Goal: Obtain resource: Download file/media

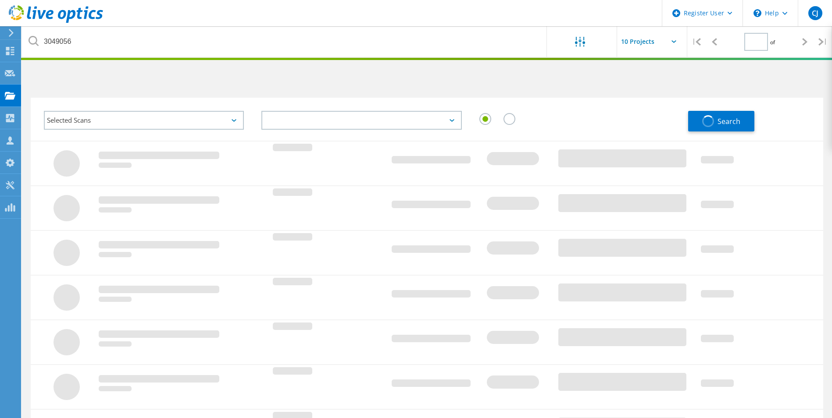
type input "1"
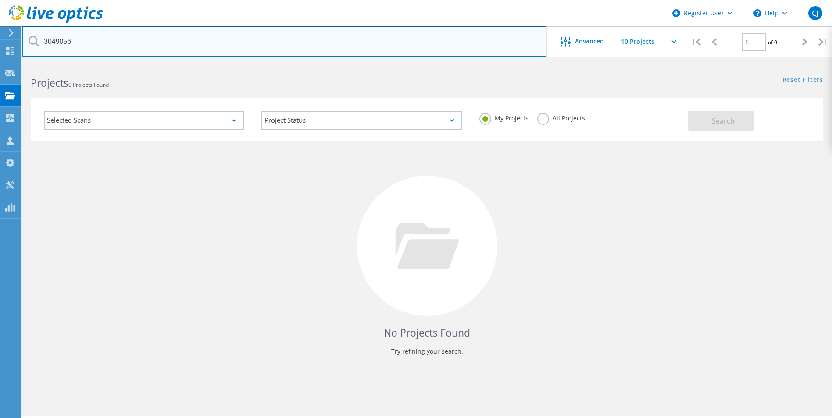
drag, startPoint x: 107, startPoint y: 41, endPoint x: -42, endPoint y: 28, distance: 150.0
click at [0, 28] on html "Register User \n Help Explore Helpful Articles Contact Support CJ Dell User Che…" at bounding box center [416, 221] width 832 height 442
paste input "20723"
type input "3020723"
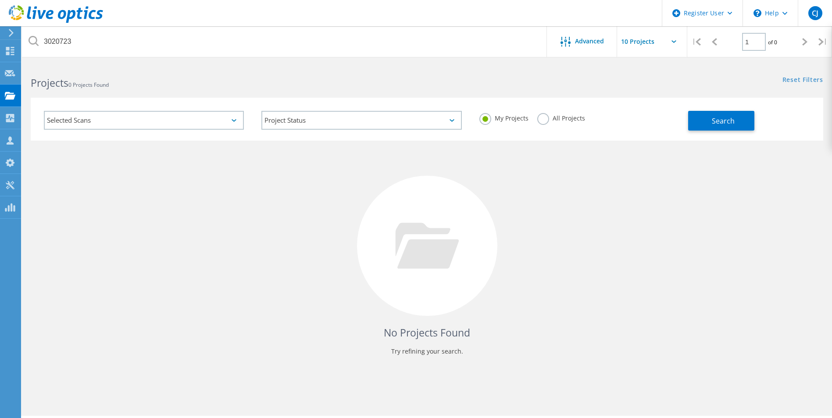
click at [547, 117] on label "All Projects" at bounding box center [561, 117] width 48 height 8
click at [0, 0] on input "All Projects" at bounding box center [0, 0] width 0 height 0
click at [700, 121] on button "Search" at bounding box center [721, 121] width 66 height 20
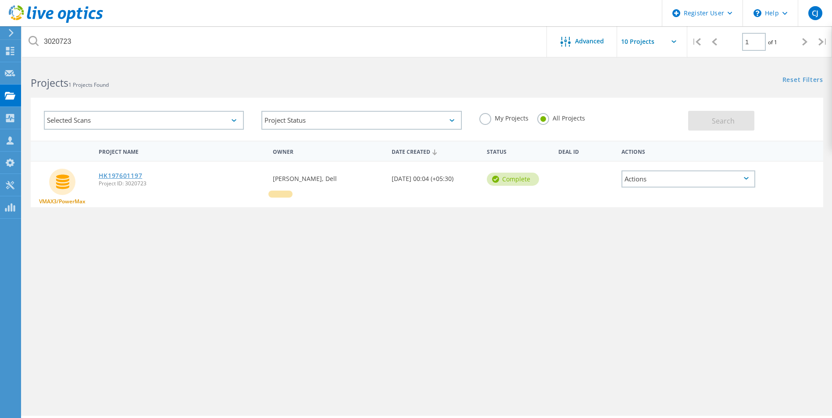
click at [125, 173] on link "HK197601197" at bounding box center [121, 176] width 44 height 6
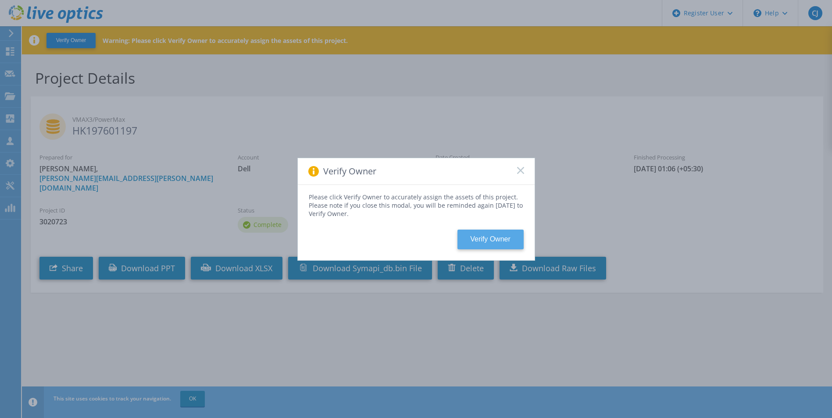
click at [481, 240] on button "Verify Owner" at bounding box center [490, 240] width 66 height 20
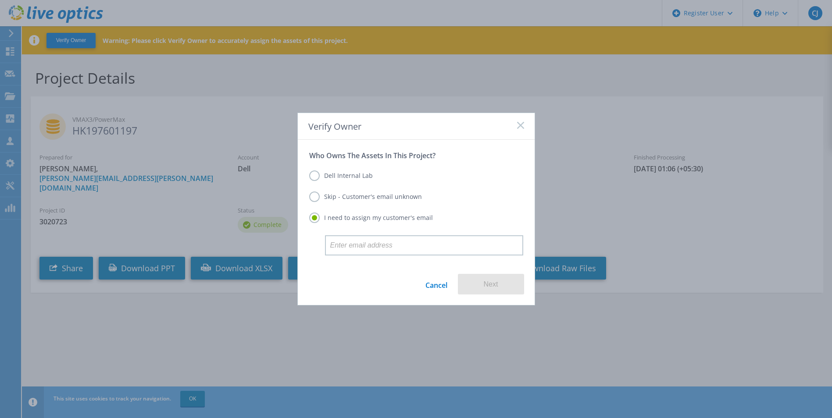
click at [384, 196] on label "Skip - Customer's email unknown" at bounding box center [365, 197] width 113 height 11
click at [0, 0] on input "Skip - Customer's email unknown" at bounding box center [0, 0] width 0 height 0
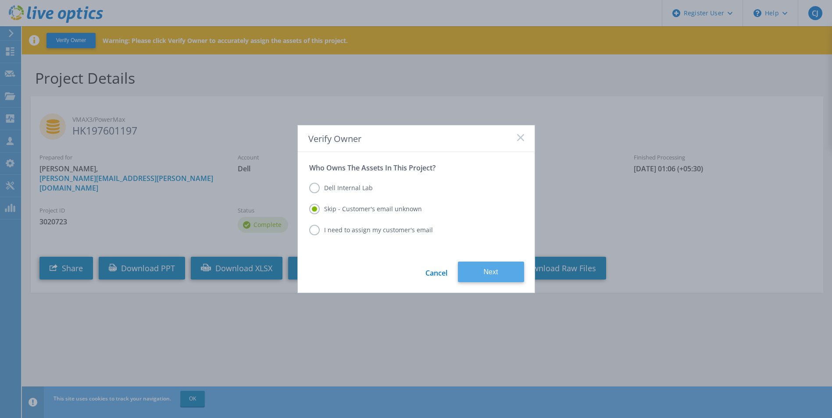
click at [490, 274] on button "Next" at bounding box center [491, 272] width 66 height 21
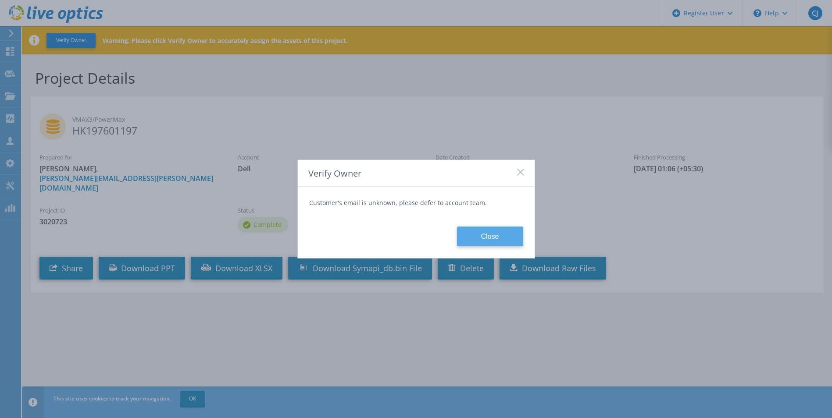
click at [480, 234] on button "Close" at bounding box center [490, 237] width 66 height 20
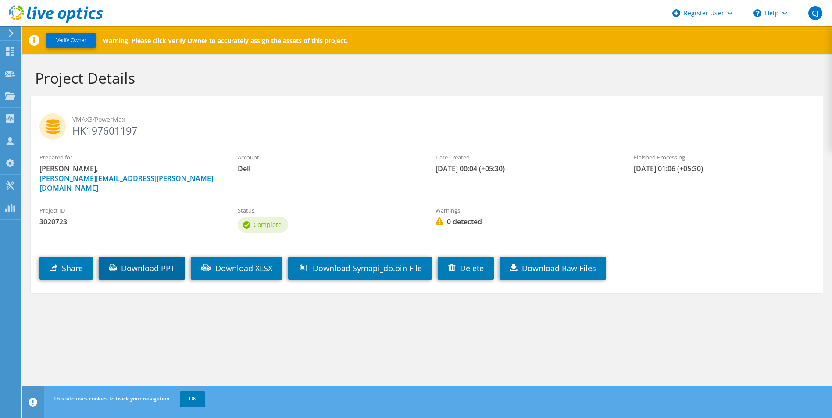
click at [157, 257] on link "Download PPT" at bounding box center [142, 268] width 86 height 23
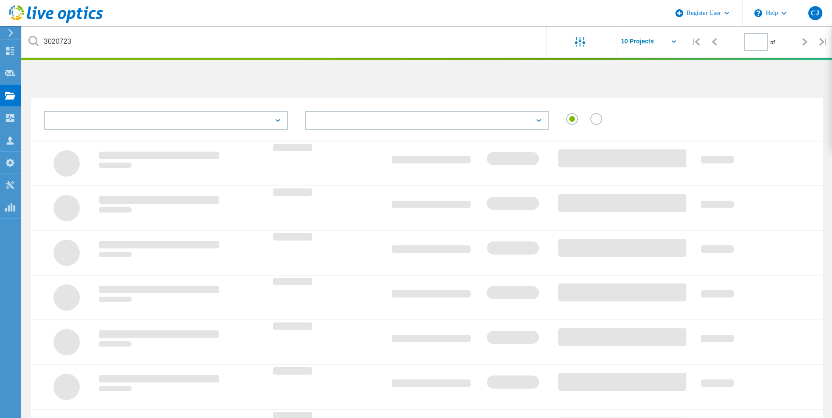
type input "1"
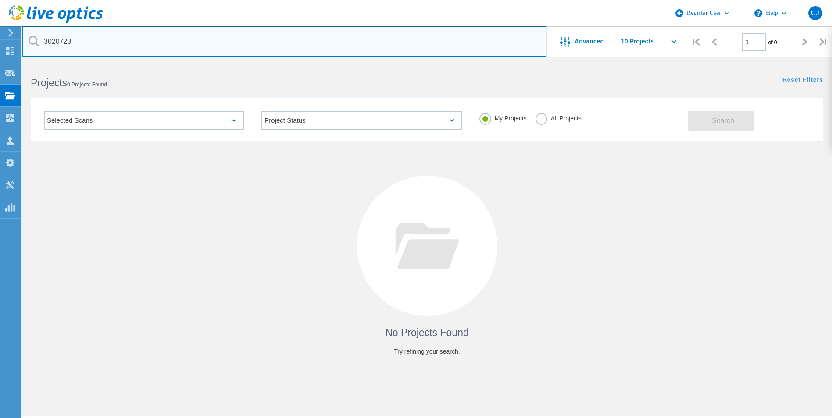
drag, startPoint x: 112, startPoint y: 42, endPoint x: 11, endPoint y: 35, distance: 101.1
click at [11, 64] on div "Register User \n Help Explore Helpful Articles Contact Support CJ Dell User Che…" at bounding box center [416, 253] width 832 height 379
drag, startPoint x: 79, startPoint y: 38, endPoint x: -2, endPoint y: 36, distance: 81.1
click at [0, 36] on html "Register User \n Help Explore Helpful Articles Contact Support CJ Dell User Che…" at bounding box center [416, 221] width 832 height 442
paste input "173"
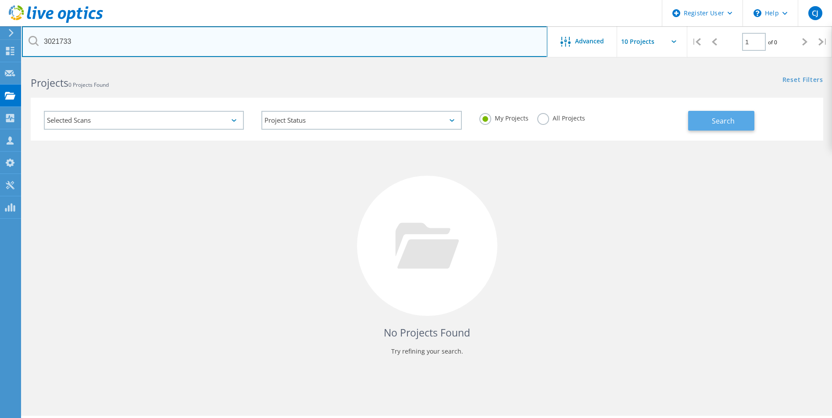
type input "3021733"
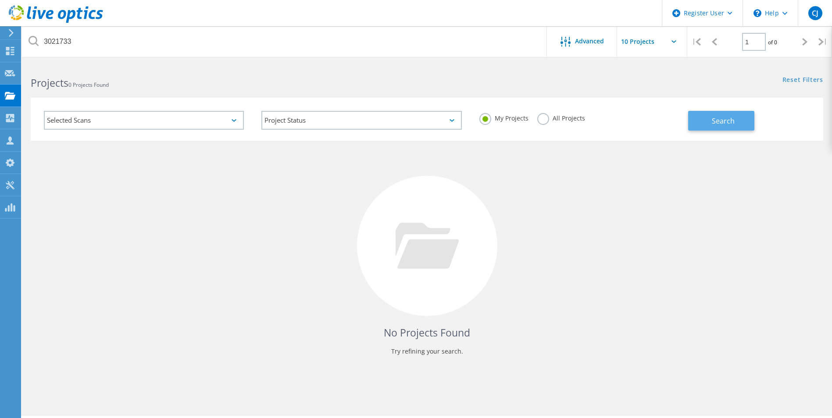
click at [696, 114] on button "Search" at bounding box center [721, 121] width 66 height 20
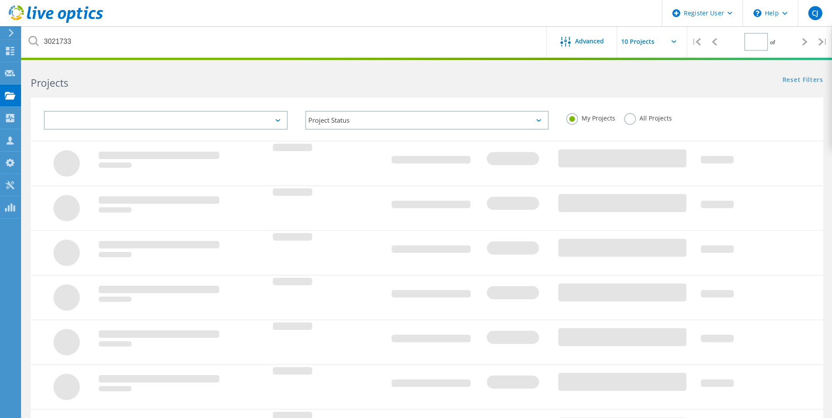
type input "1"
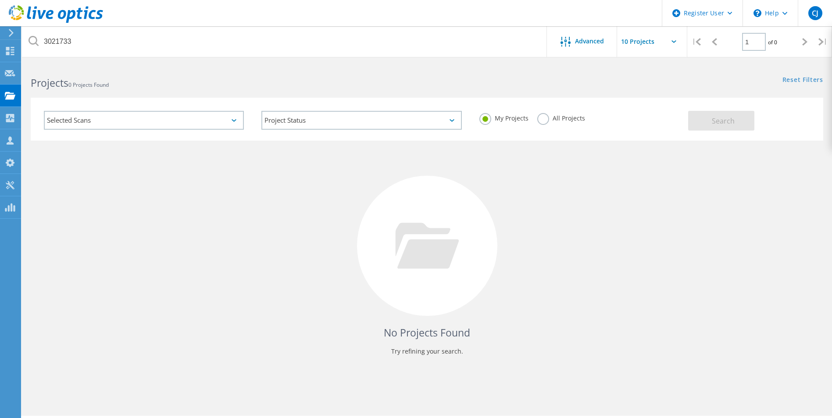
drag, startPoint x: 539, startPoint y: 121, endPoint x: 546, endPoint y: 120, distance: 6.6
click at [539, 121] on label "All Projects" at bounding box center [561, 117] width 48 height 8
click at [0, 0] on input "All Projects" at bounding box center [0, 0] width 0 height 0
click at [685, 123] on div "My Projects All Projects" at bounding box center [578, 118] width 217 height 32
click at [692, 122] on button "Search" at bounding box center [721, 121] width 66 height 20
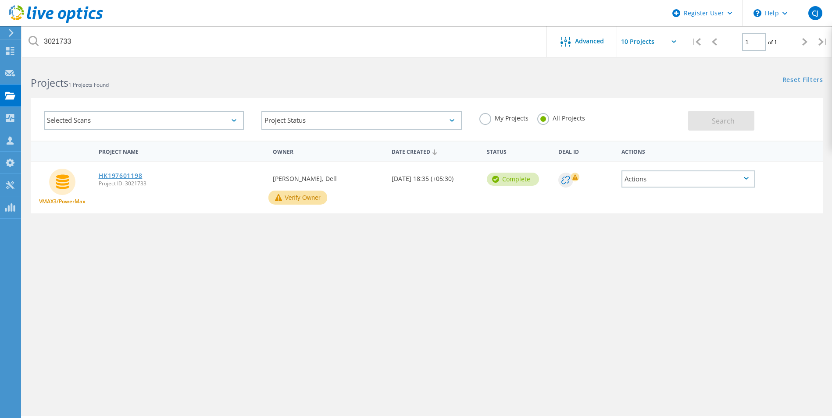
click at [108, 173] on link "HK197601198" at bounding box center [121, 176] width 44 height 6
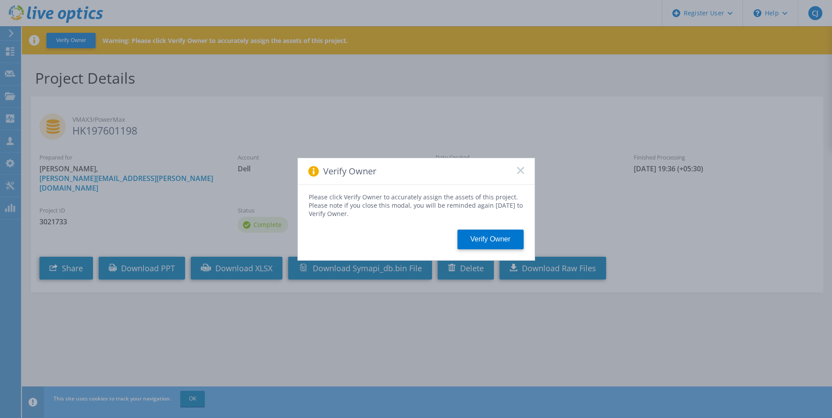
click at [523, 168] on rect at bounding box center [519, 170] width 7 height 7
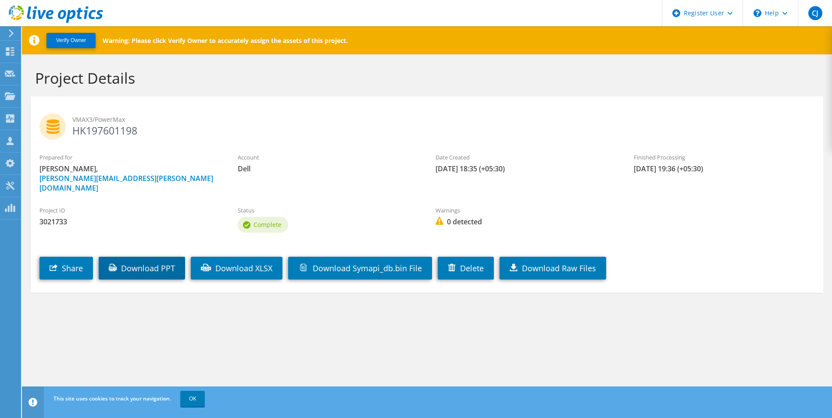
click at [138, 257] on link "Download PPT" at bounding box center [142, 268] width 86 height 23
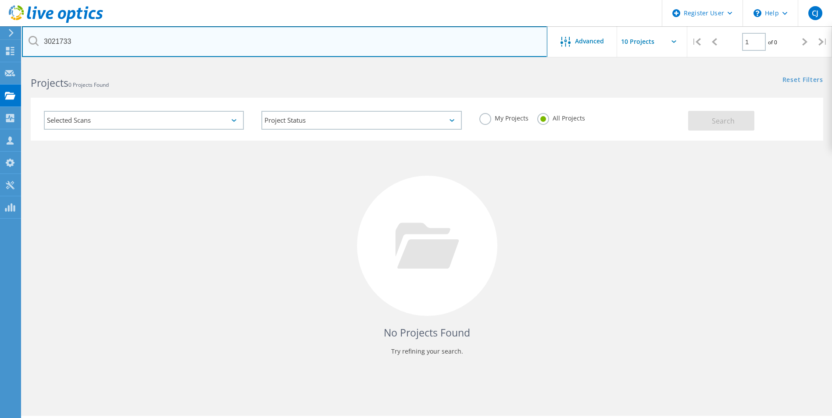
drag, startPoint x: 92, startPoint y: 42, endPoint x: 0, endPoint y: 28, distance: 92.7
click at [0, 28] on html "Register User \n Help Explore Helpful Articles Contact Support CJ Dell User Che…" at bounding box center [416, 221] width 832 height 442
paste input "30787"
type input "3030787"
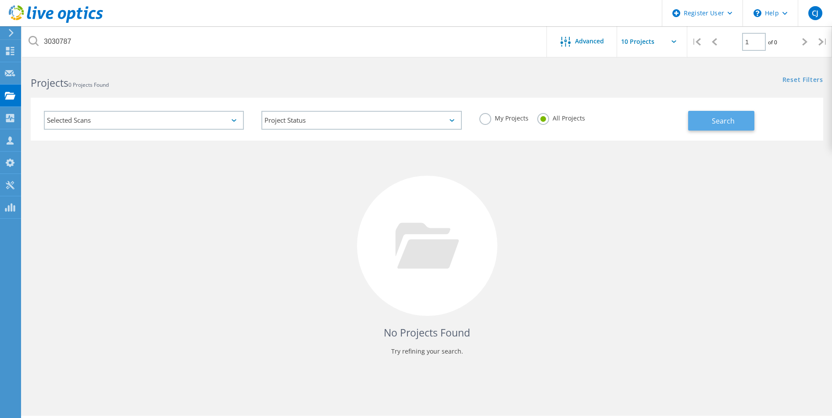
click at [734, 115] on button "Search" at bounding box center [721, 121] width 66 height 20
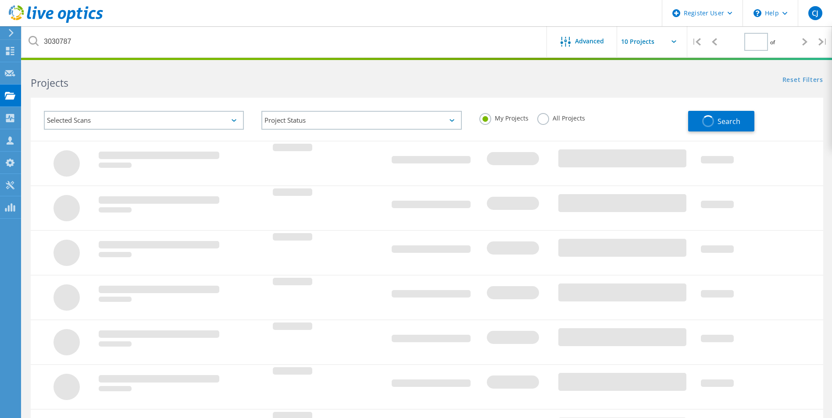
type input "1"
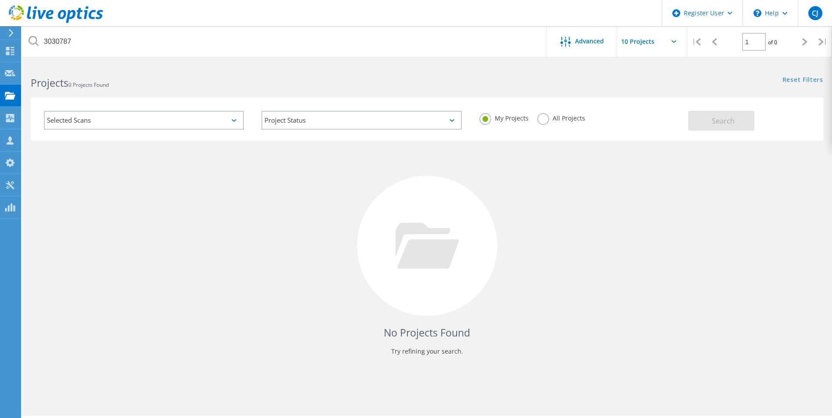
click at [543, 121] on label "All Projects" at bounding box center [561, 117] width 48 height 8
click at [0, 0] on input "All Projects" at bounding box center [0, 0] width 0 height 0
click at [709, 121] on button "Search" at bounding box center [721, 121] width 66 height 20
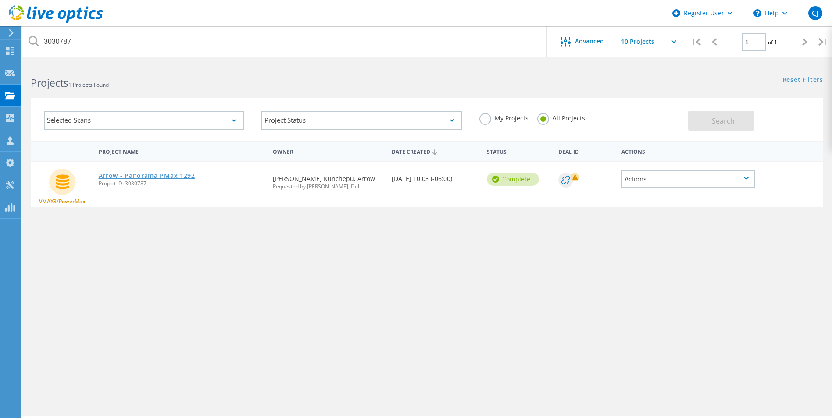
click at [153, 174] on link "Arrow - Panorama PMax 1292" at bounding box center [147, 176] width 96 height 6
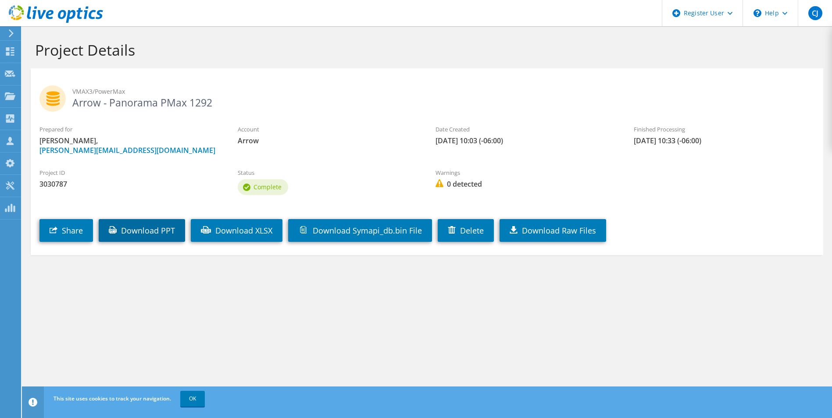
click at [149, 237] on link "Download PPT" at bounding box center [142, 230] width 86 height 23
